Goal: Information Seeking & Learning: Learn about a topic

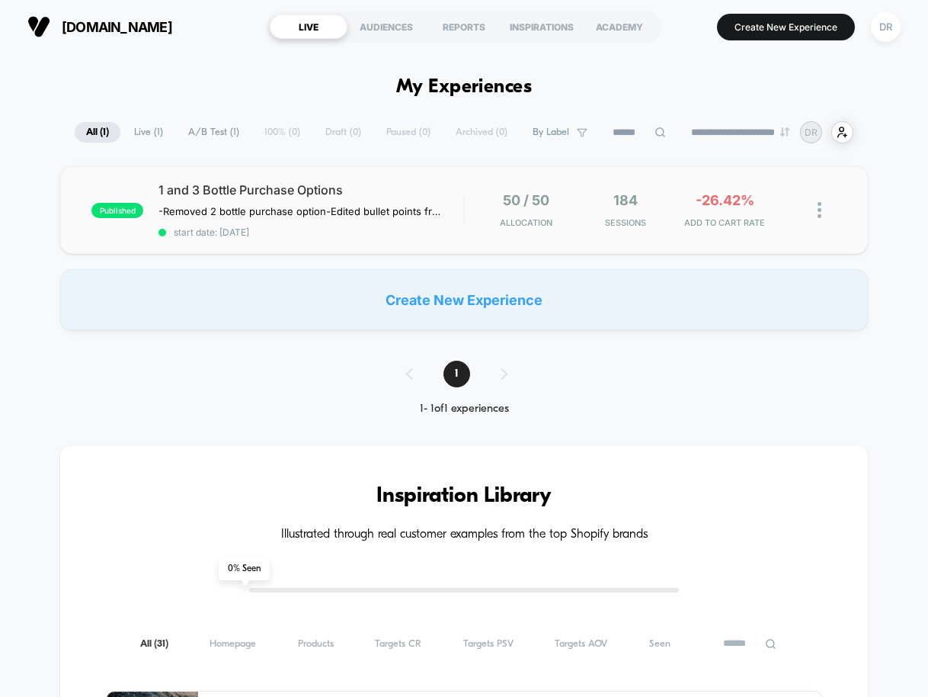
click at [193, 192] on span "1 and 3 Bottle Purchase Options" at bounding box center [311, 189] width 305 height 15
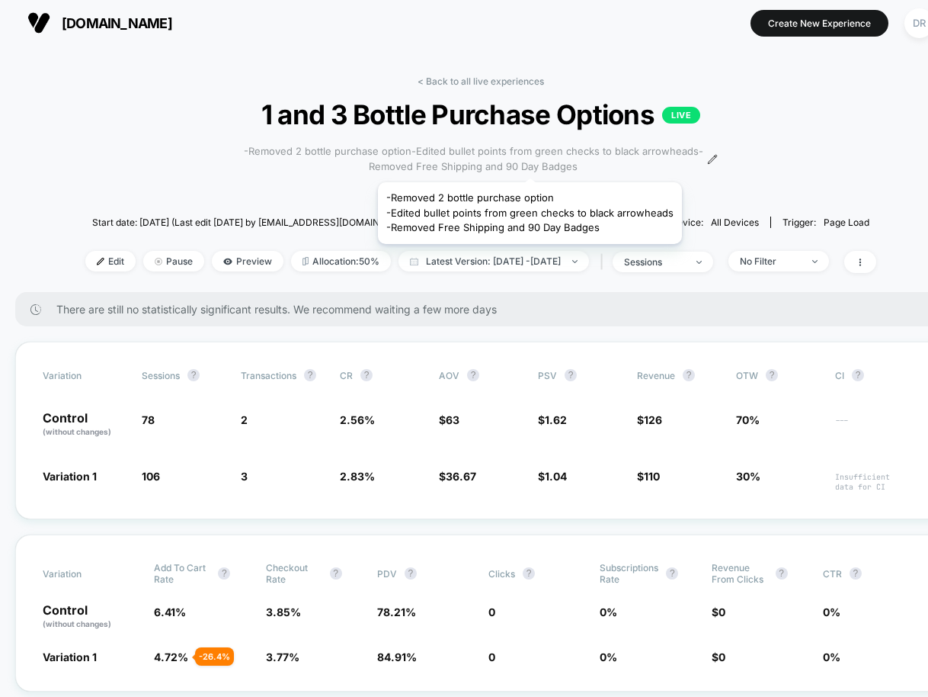
scroll to position [22, 0]
